Goal: Task Accomplishment & Management: Use online tool/utility

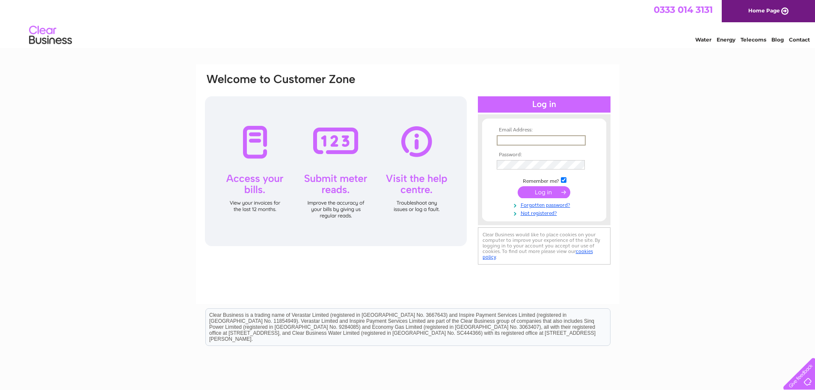
click at [502, 141] on input "text" at bounding box center [541, 140] width 89 height 10
type input "myra.tait@hotmail.co.uk"
click at [542, 192] on input "submit" at bounding box center [544, 191] width 53 height 12
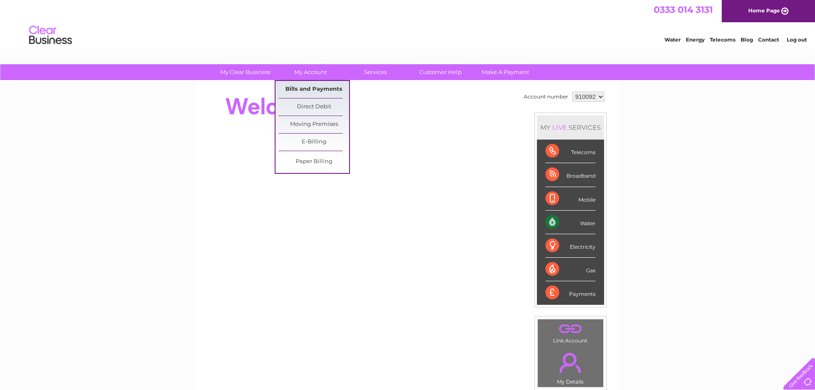
click at [322, 89] on link "Bills and Payments" at bounding box center [314, 89] width 71 height 17
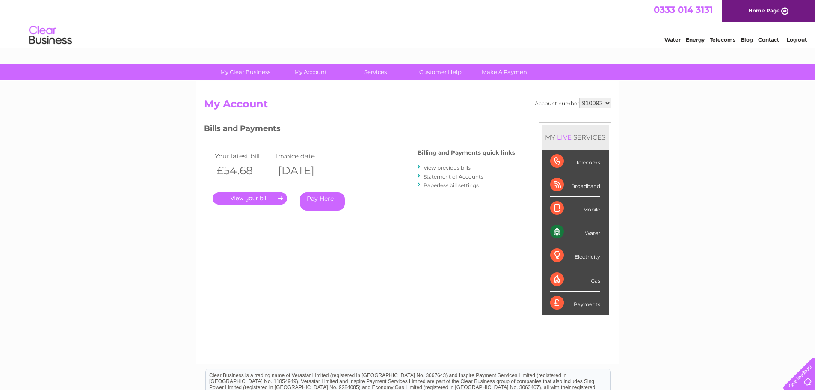
click at [279, 197] on link "." at bounding box center [250, 198] width 74 height 12
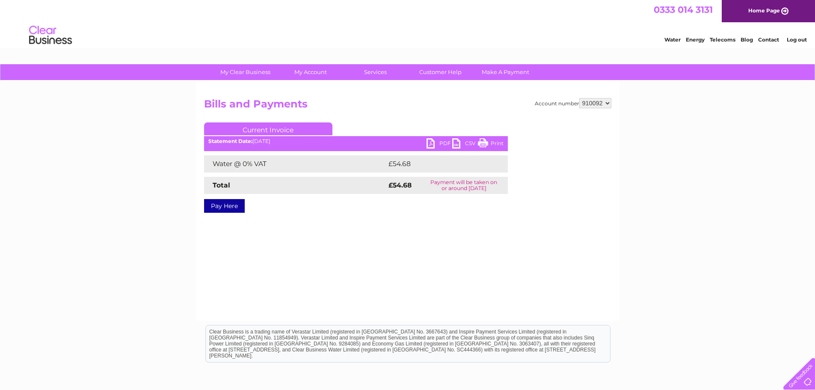
click at [435, 143] on link "PDF" at bounding box center [440, 144] width 26 height 12
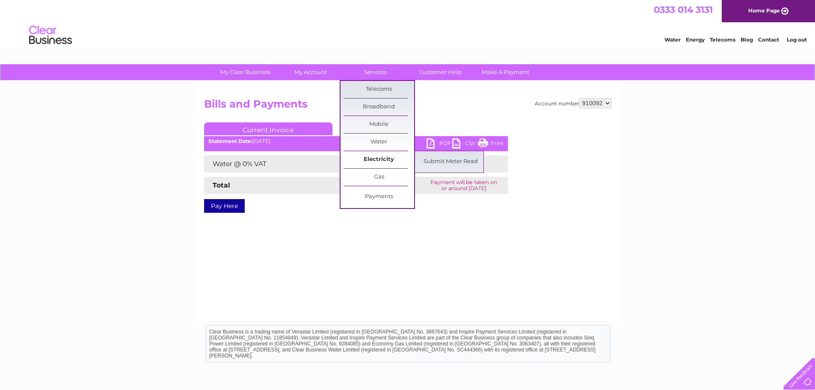
click at [380, 157] on link "Electricity" at bounding box center [379, 159] width 71 height 17
click at [448, 159] on link "Submit Meter Read" at bounding box center [451, 161] width 71 height 17
click at [459, 160] on link "Submit Meter Read" at bounding box center [451, 161] width 71 height 17
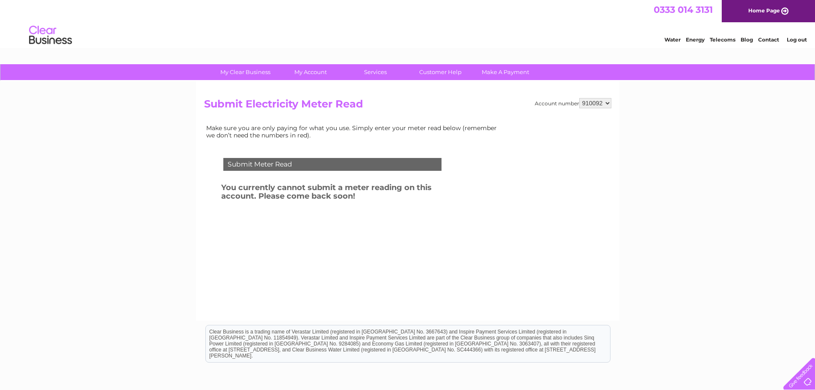
click at [803, 40] on link "Log out" at bounding box center [797, 39] width 20 height 6
